Goal: Navigation & Orientation: Find specific page/section

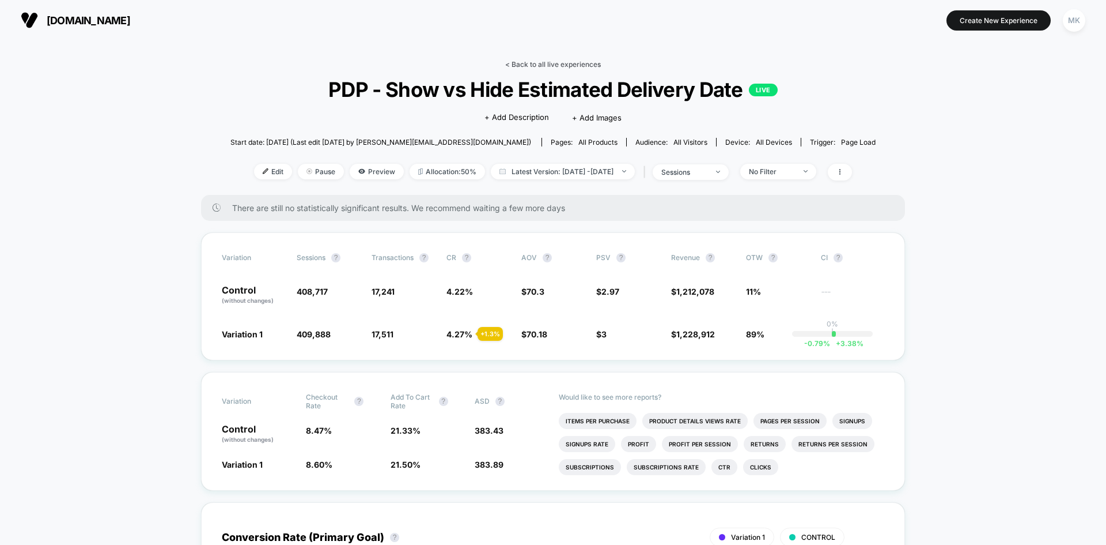
click at [531, 64] on link "< Back to all live experiences" at bounding box center [553, 64] width 96 height 9
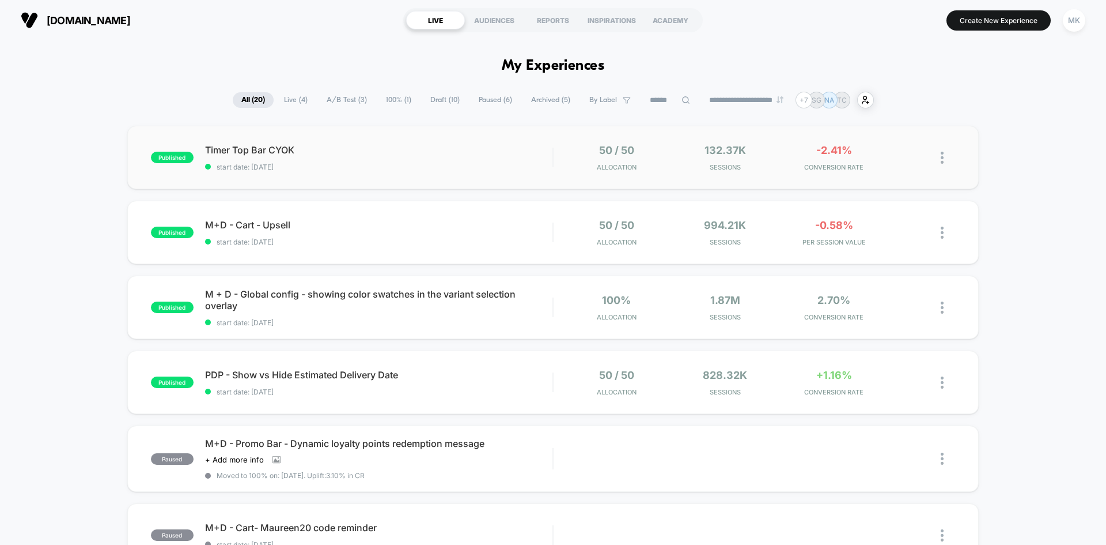
click at [452, 172] on div "published Timer Top Bar CYOK start date: [DATE] 50 / 50 Allocation 132.37k Sess…" at bounding box center [553, 157] width 852 height 63
